Goal: Transaction & Acquisition: Purchase product/service

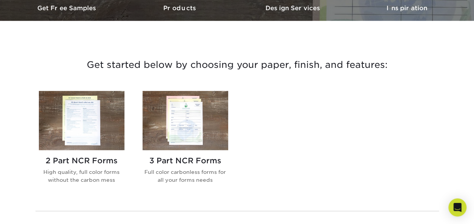
scroll to position [256, 0]
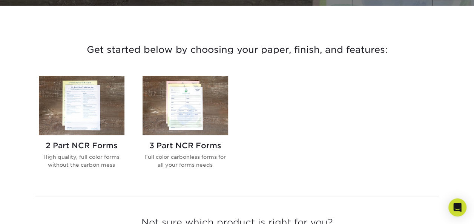
click at [82, 142] on h2 "2 Part NCR Forms" at bounding box center [82, 145] width 86 height 9
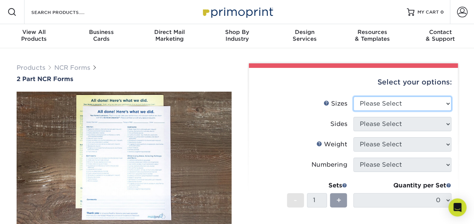
click at [447, 103] on select "Please Select 5.5" x 8.5" 8.5" x 11"" at bounding box center [402, 103] width 98 height 14
click at [308, 117] on label "Sides" at bounding box center [304, 124] width 98 height 14
click at [447, 103] on select "Please Select 5.5" x 8.5" 8.5" x 11"" at bounding box center [402, 103] width 98 height 14
click at [305, 121] on label "Sides" at bounding box center [304, 124] width 98 height 14
click at [448, 103] on select "Please Select 5.5" x 8.5" 8.5" x 11"" at bounding box center [402, 103] width 98 height 14
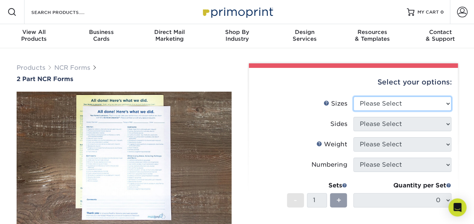
select select "5.50x8.50"
click at [353, 96] on select "Please Select 5.5" x 8.5" 8.5" x 11"" at bounding box center [402, 103] width 98 height 14
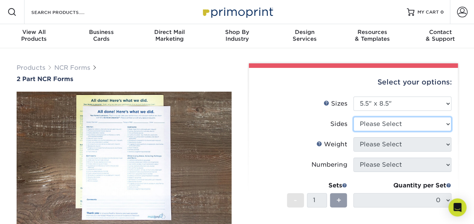
click at [446, 123] on select "Please Select Black & White (1/0) Full Color (4/0)" at bounding box center [402, 124] width 98 height 14
